Goal: Task Accomplishment & Management: Use online tool/utility

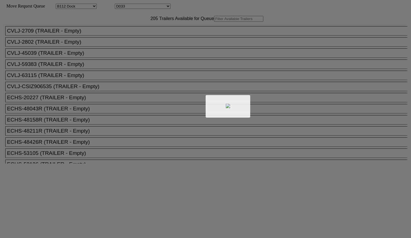
select select "121"
select select "3279"
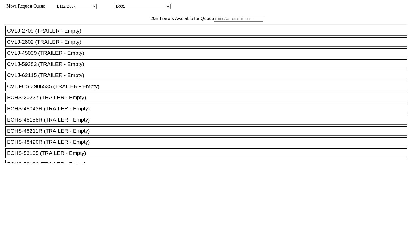
click at [214, 22] on input "text" at bounding box center [238, 19] width 49 height 6
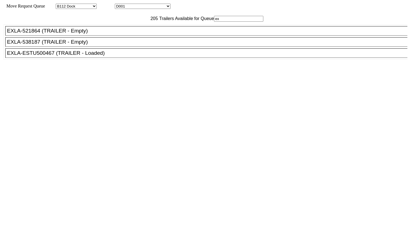
type input "ex"
click at [121, 34] on div "EXLA-521864 (TRAILER - Empty)" at bounding box center [208, 31] width 403 height 6
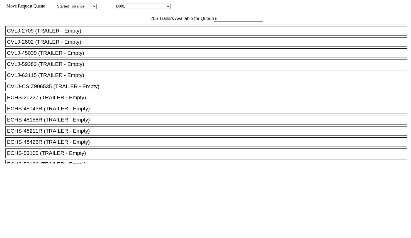
click at [214, 22] on input "h" at bounding box center [238, 19] width 49 height 6
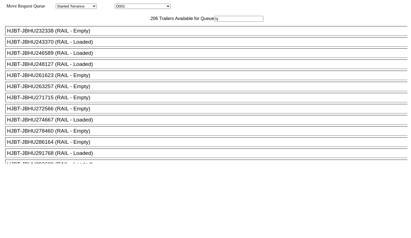
type input "hj"
click at [100, 101] on div "HJBT-JBHU271715 (RAIL - Empty)" at bounding box center [208, 98] width 403 height 6
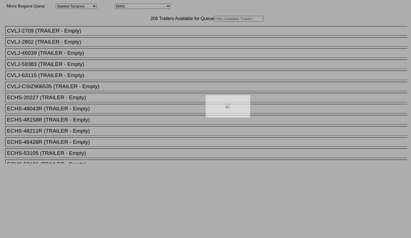
click at [120, 31] on div at bounding box center [205, 119] width 411 height 238
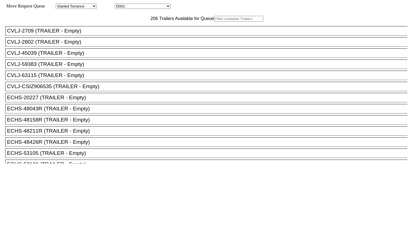
click at [214, 22] on input "text" at bounding box center [238, 19] width 49 height 6
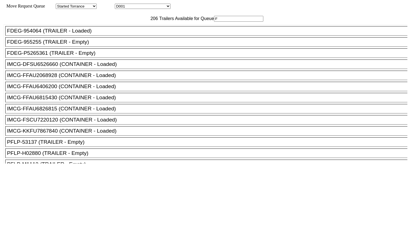
type input "F"
click at [88, 56] on div "FDEG-P5265361 (TRAILER - Empty)" at bounding box center [208, 53] width 403 height 6
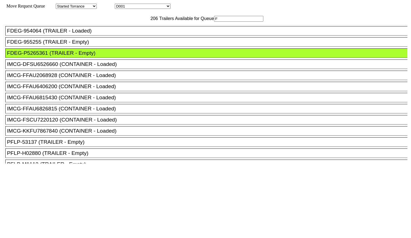
click at [86, 45] on div "FDEG-955255 (TRAILER - Empty)" at bounding box center [208, 42] width 403 height 6
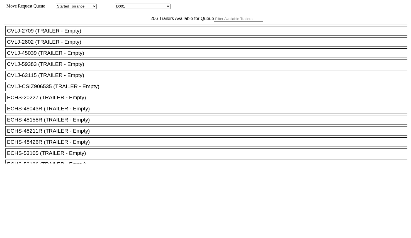
click at [214, 22] on input "text" at bounding box center [238, 19] width 49 height 6
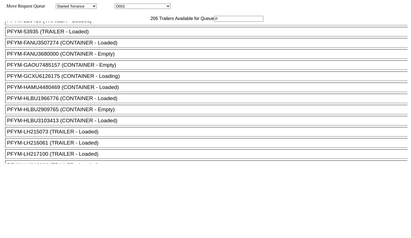
scroll to position [1670, 0]
type input "P"
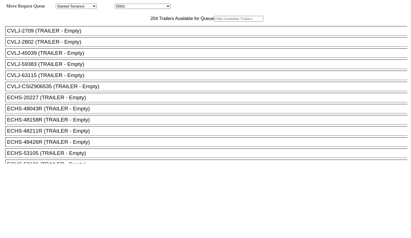
click at [214, 22] on input "text" at bounding box center [238, 19] width 49 height 6
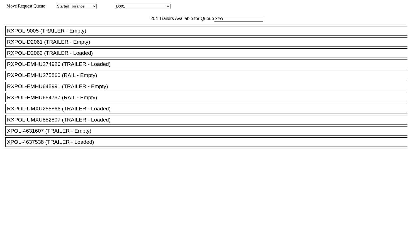
scroll to position [5, 0]
type input "XPO"
click at [89, 134] on div "XPOL-4631607 (TRAILER - Empty)" at bounding box center [208, 131] width 403 height 6
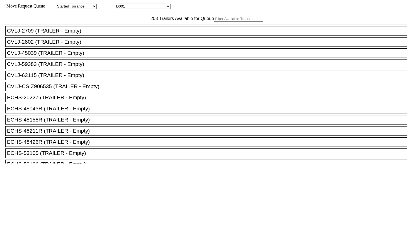
click at [214, 22] on input "text" at bounding box center [238, 19] width 49 height 6
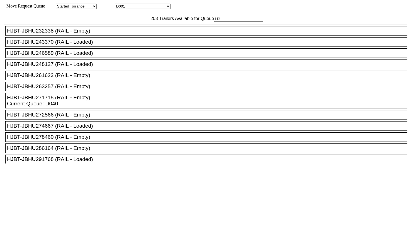
type input "HJ"
click at [89, 140] on div "HJBT-JBHU278460 (RAIL - Empty)" at bounding box center [208, 137] width 403 height 6
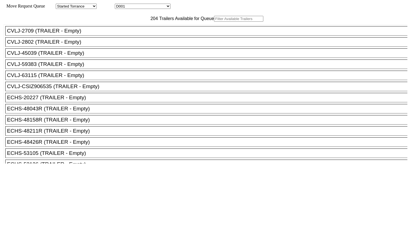
click at [214, 22] on input "text" at bounding box center [238, 19] width 49 height 6
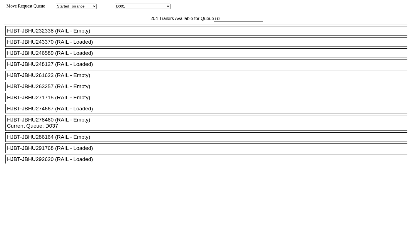
type input "HJ"
click at [89, 101] on div "HJBT-JBHU271715 (RAIL - Empty)" at bounding box center [208, 98] width 403 height 6
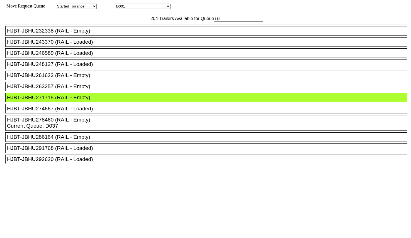
click at [101, 140] on div "HJBT-JBHU286164 (RAIL - Empty)" at bounding box center [208, 137] width 403 height 6
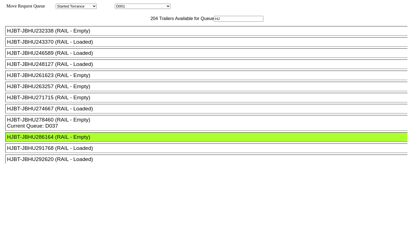
click at [182, 164] on div at bounding box center [205, 230] width 403 height 132
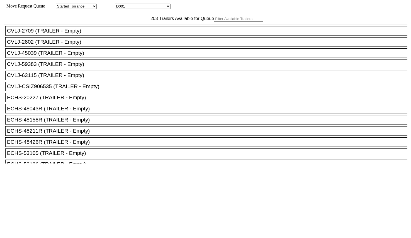
click at [214, 22] on input "text" at bounding box center [238, 19] width 49 height 6
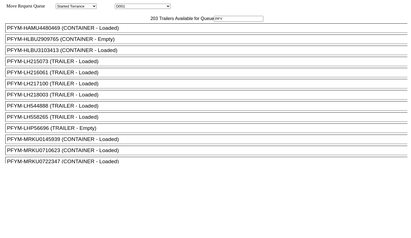
scroll to position [104, 0]
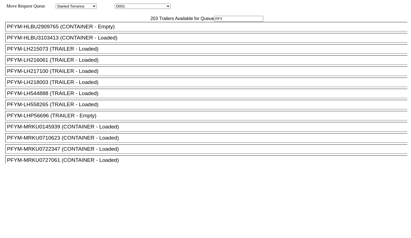
type input "PFY"
click at [104, 121] on li "PFYM-LHP56696 (TRAILER - Empty)" at bounding box center [208, 115] width 407 height 9
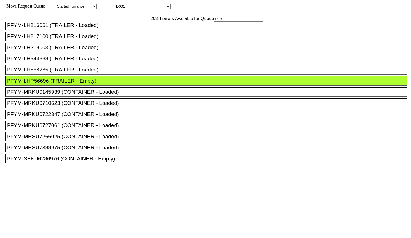
scroll to position [194, 0]
